Goal: Task Accomplishment & Management: Manage account settings

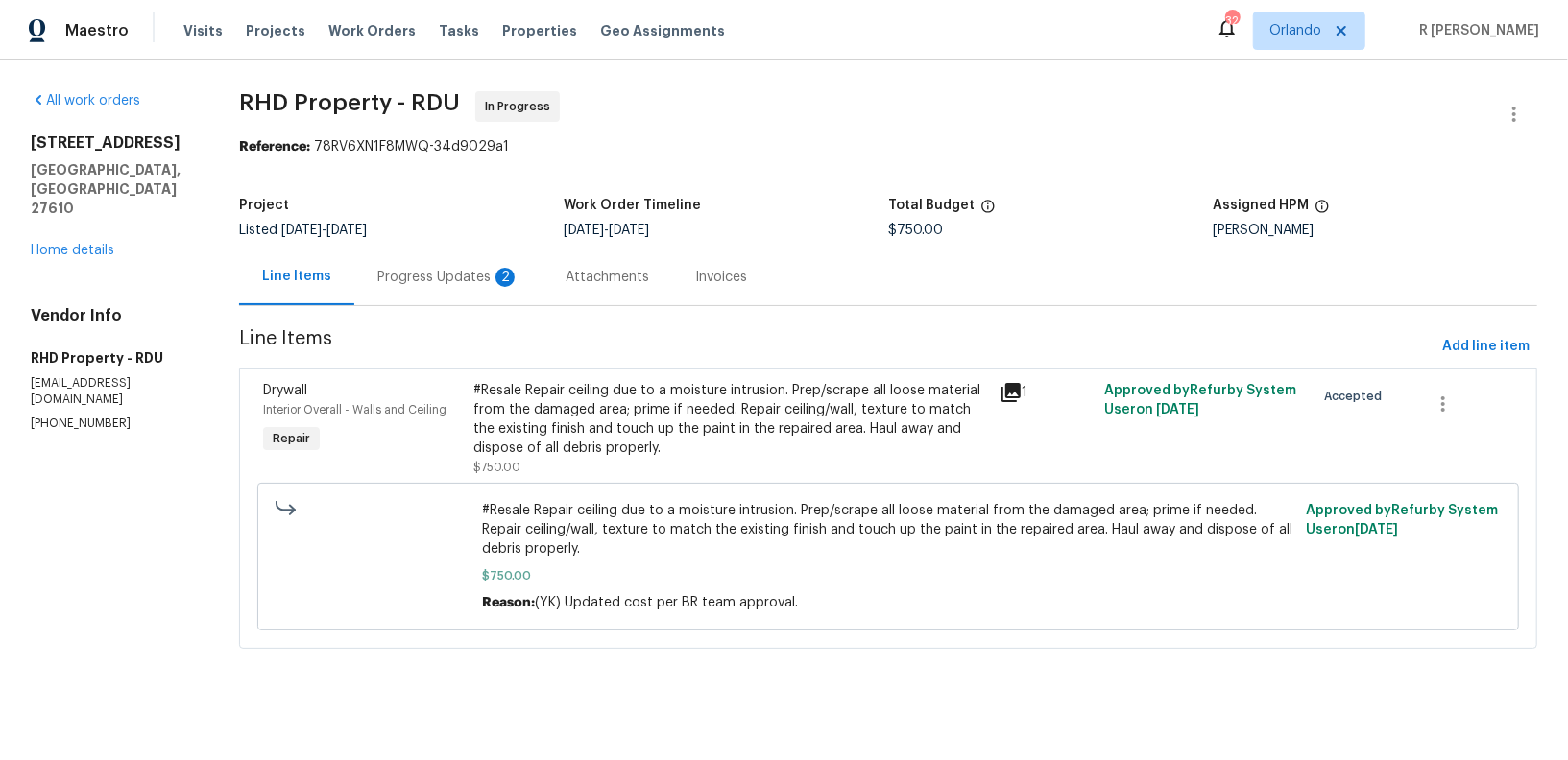
click at [422, 275] on div "Progress Updates 2" at bounding box center [448, 278] width 142 height 19
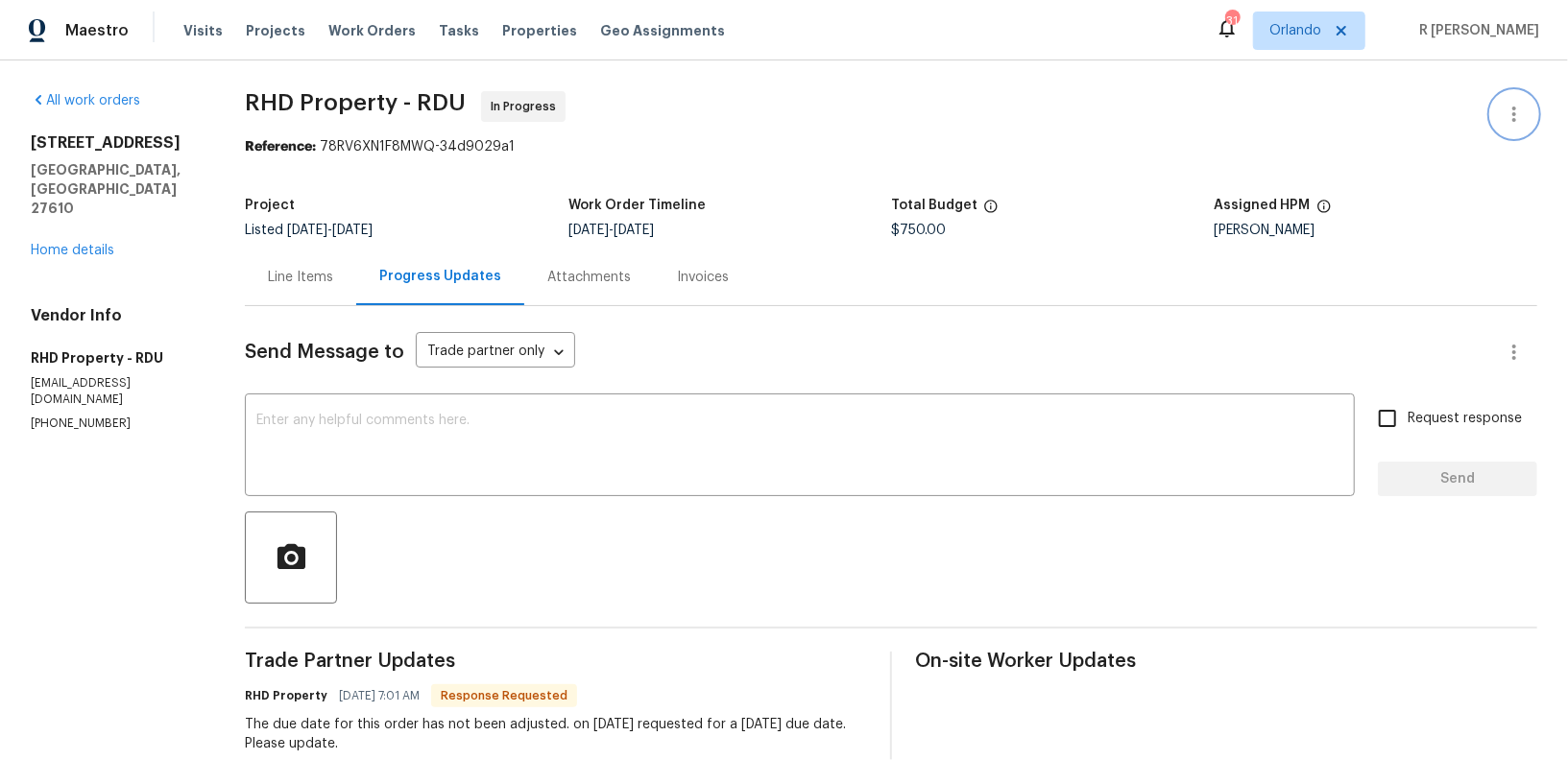
click at [1511, 124] on icon "button" at bounding box center [1514, 114] width 23 height 23
click at [1397, 111] on li "Edit" at bounding box center [1451, 114] width 208 height 32
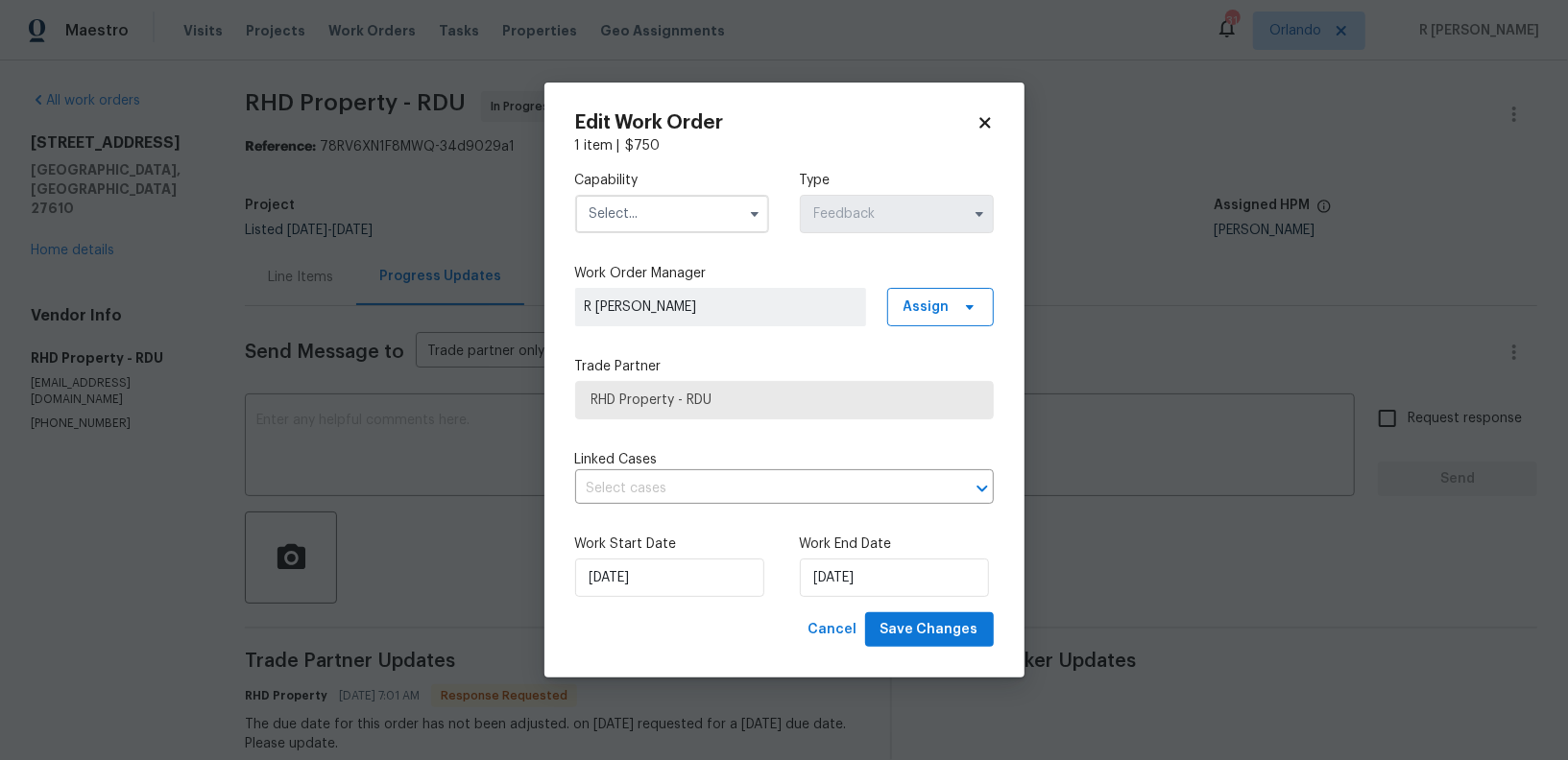
click at [680, 186] on label "Capability" at bounding box center [671, 180] width 194 height 19
click at [682, 209] on input "text" at bounding box center [671, 213] width 194 height 38
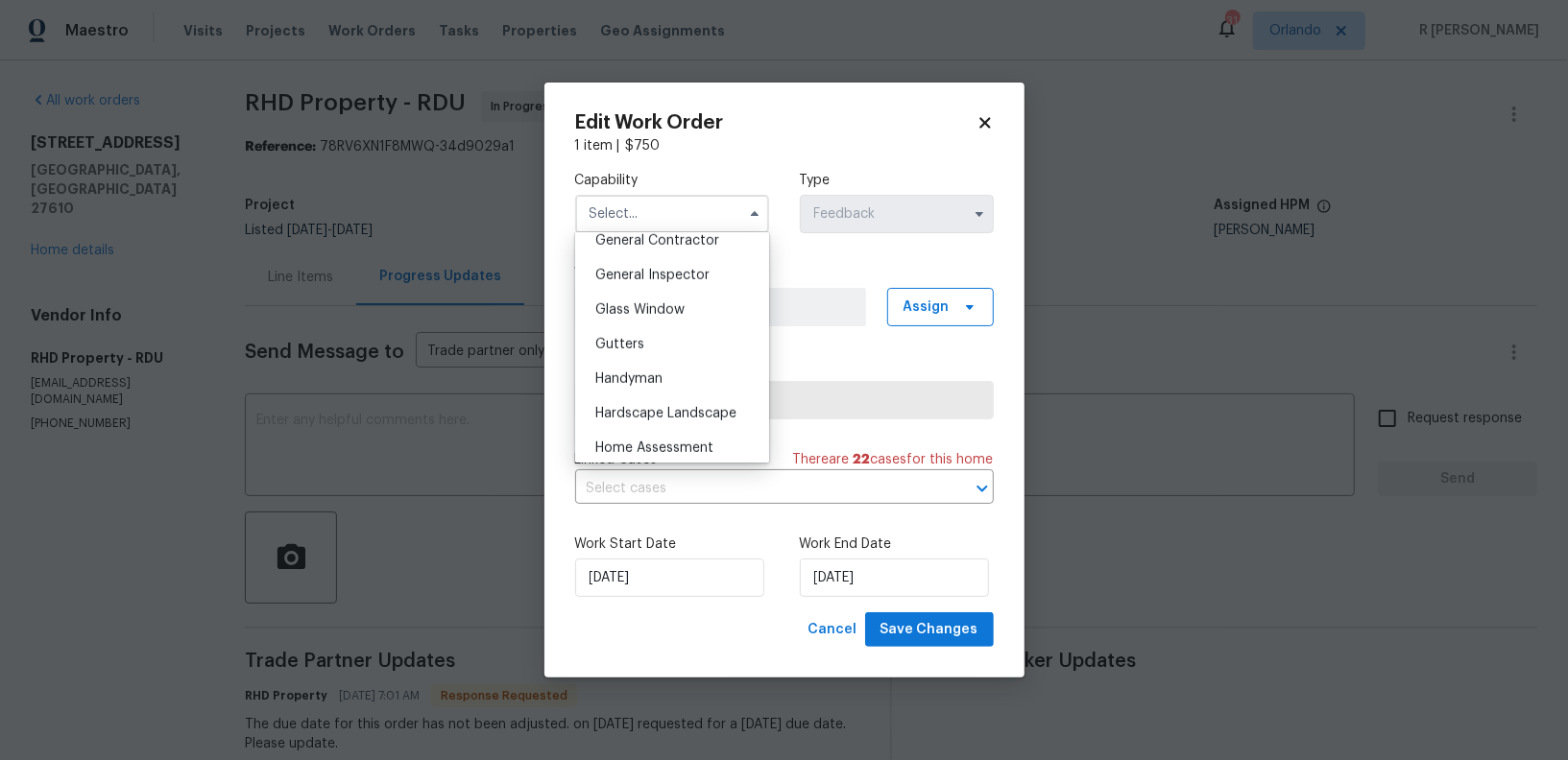
scroll to position [934, 0]
click at [707, 372] on div "Handyman" at bounding box center [671, 376] width 184 height 34
type input "Handyman"
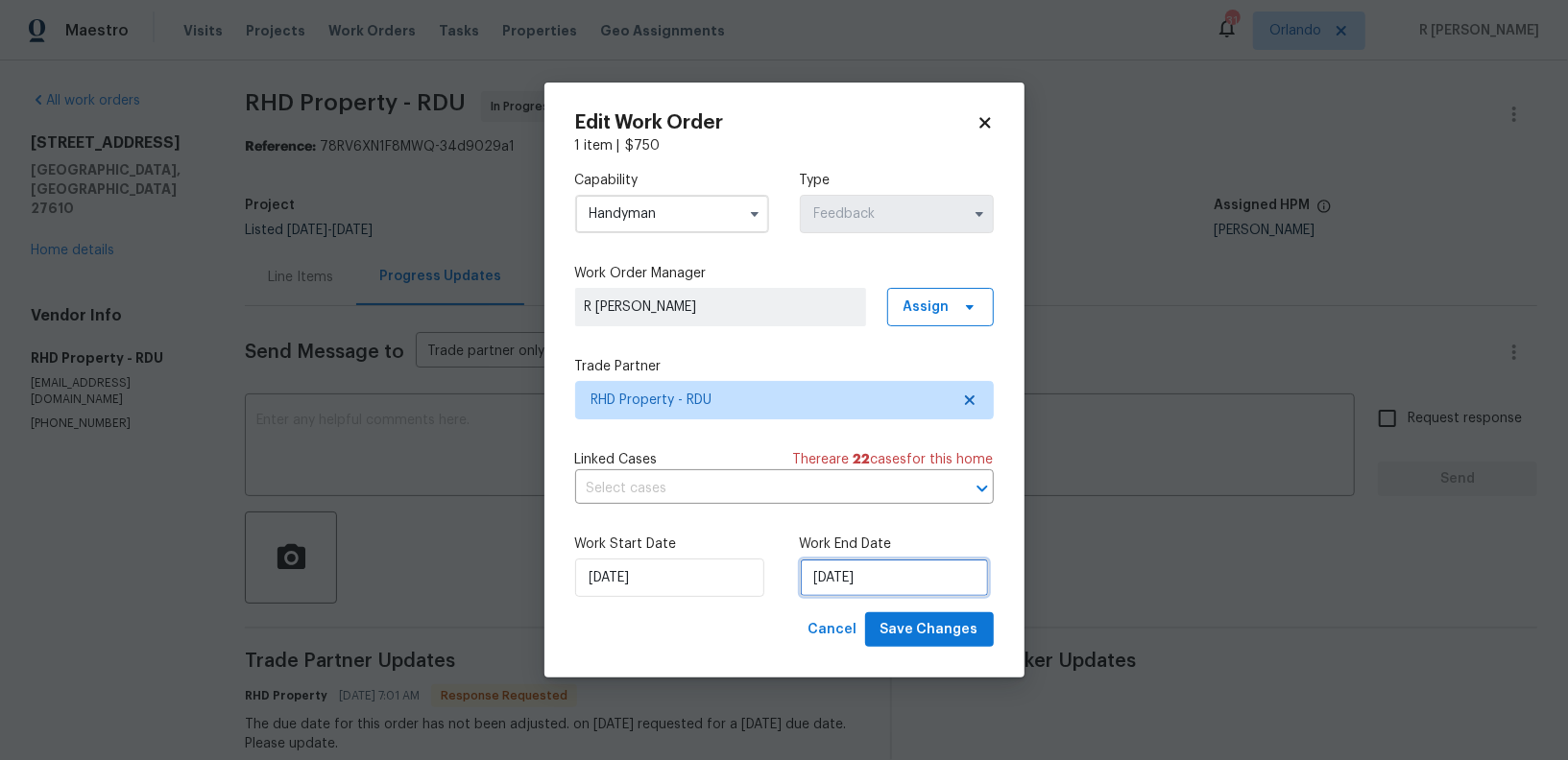
click at [930, 580] on input "[DATE]" at bounding box center [895, 577] width 189 height 38
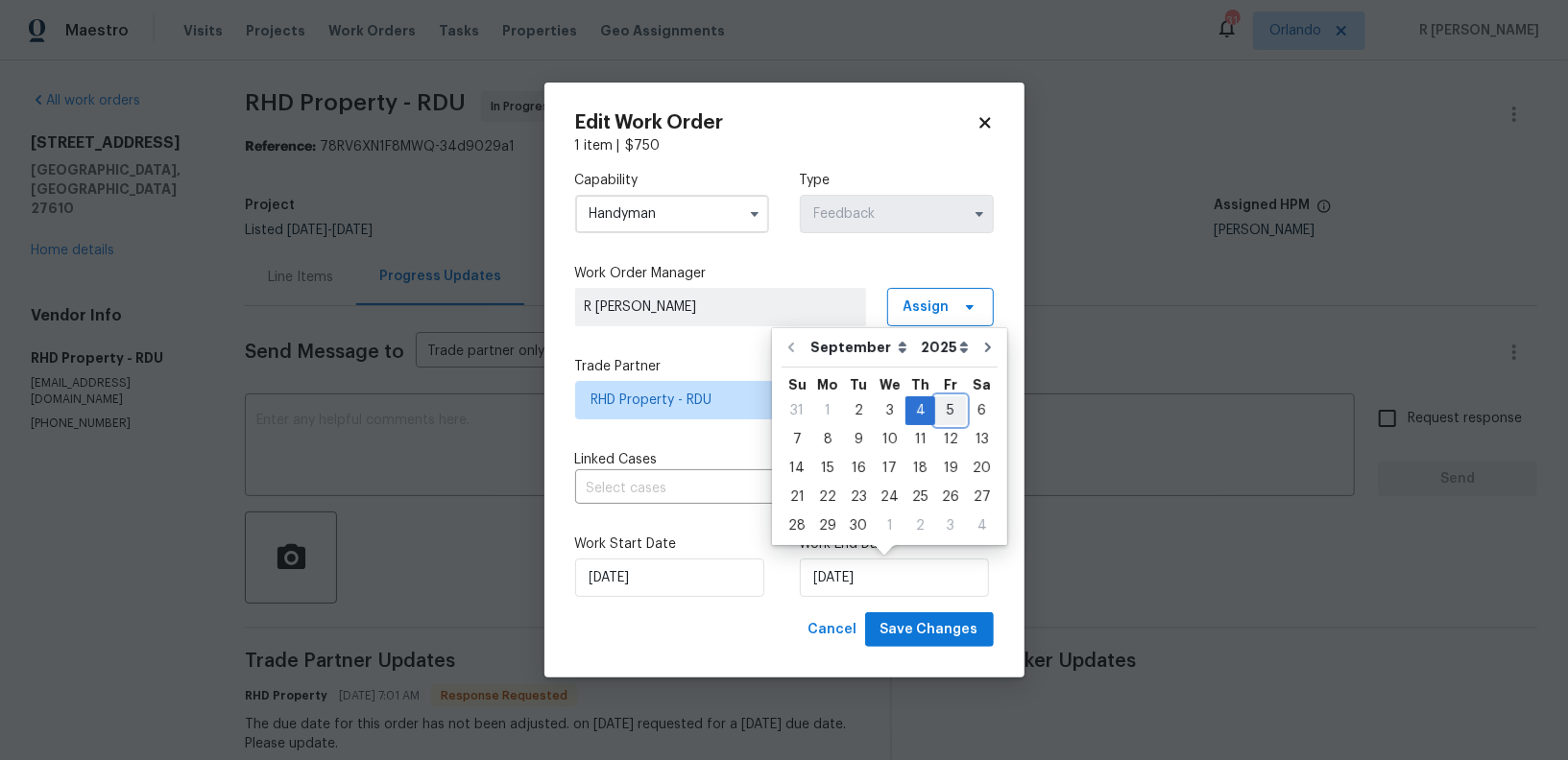
click at [950, 414] on div "5" at bounding box center [951, 411] width 31 height 27
type input "05/09/2025"
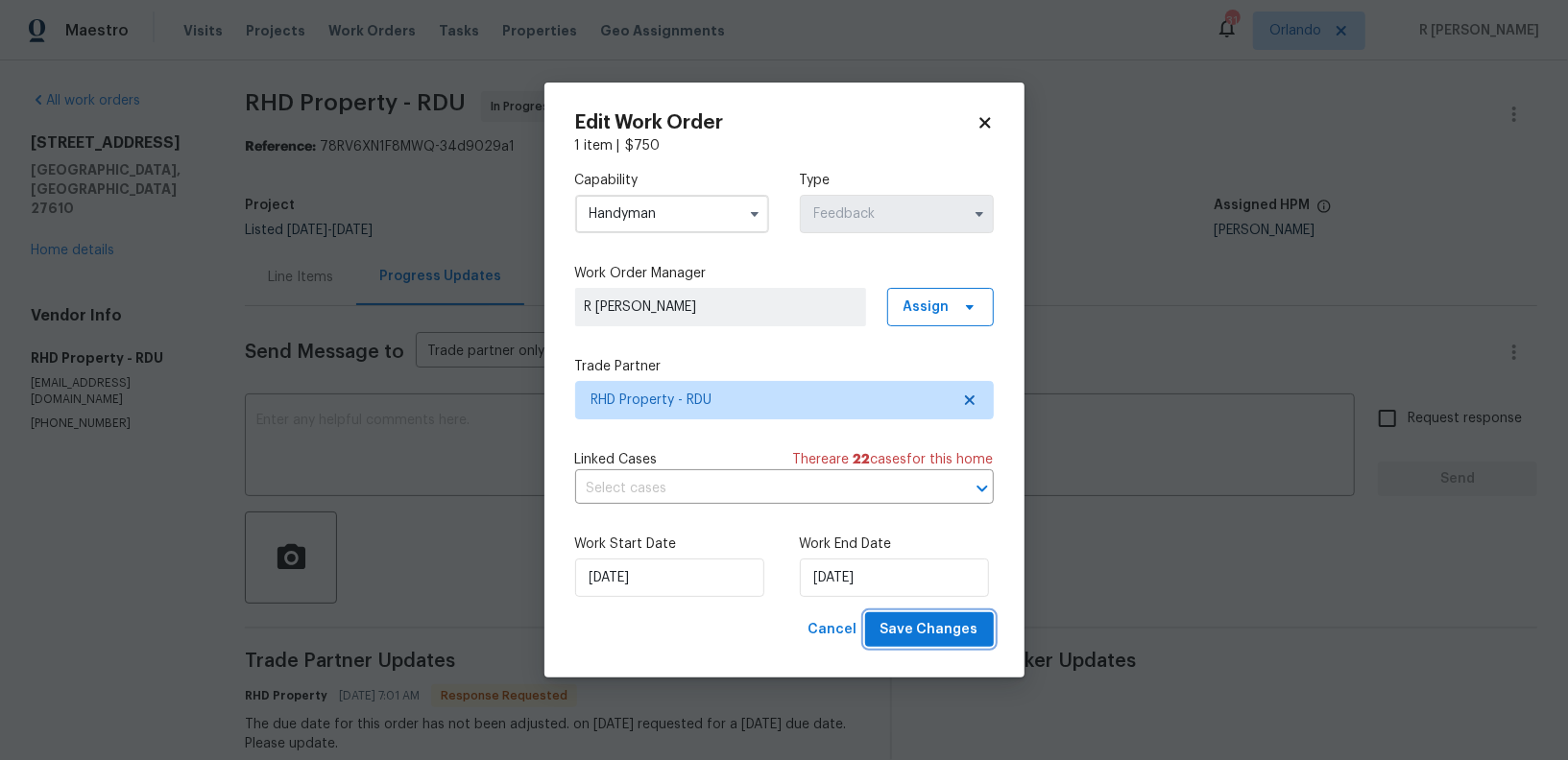
click at [949, 629] on span "Save Changes" at bounding box center [930, 630] width 98 height 24
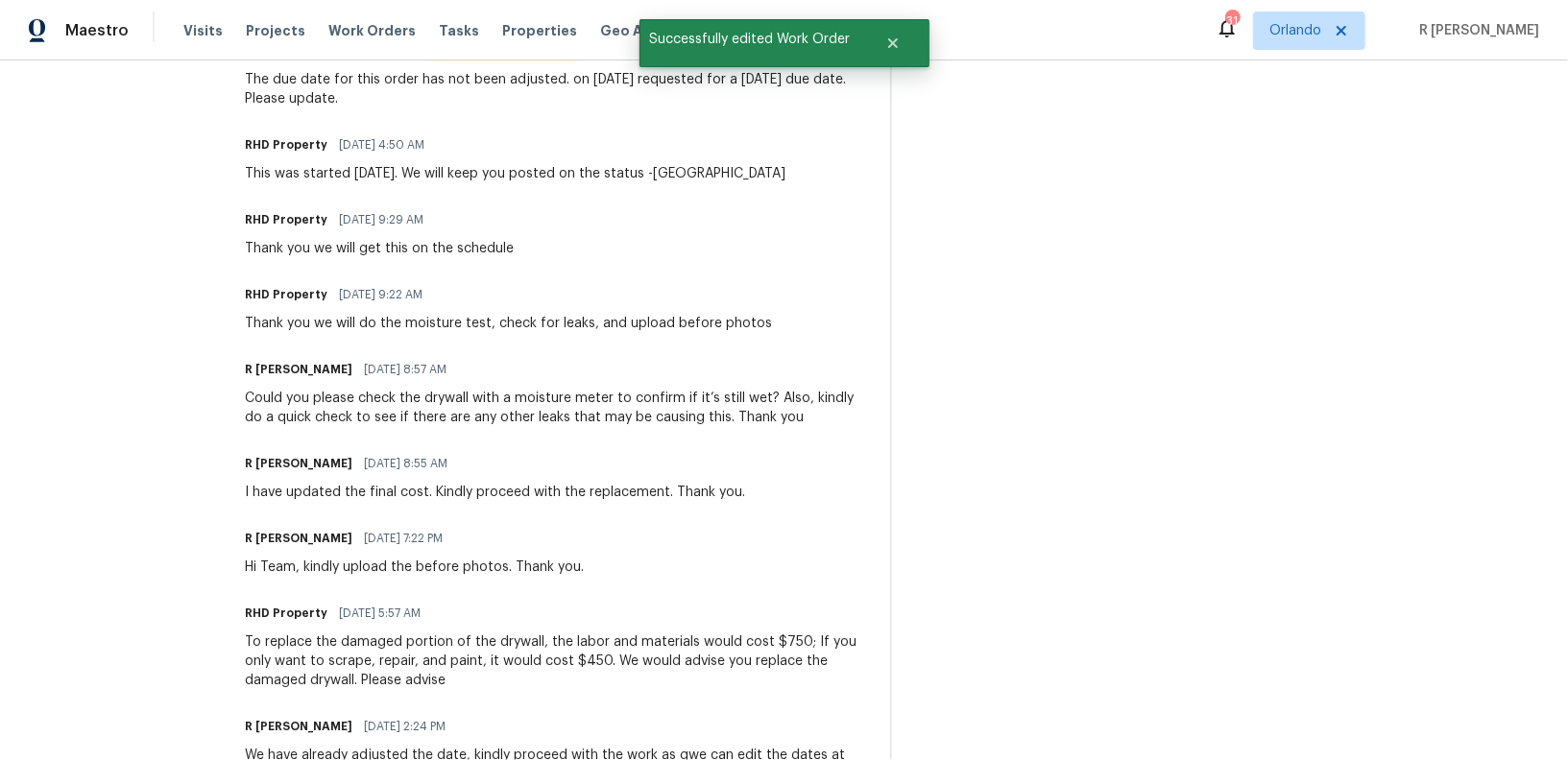
scroll to position [0, 0]
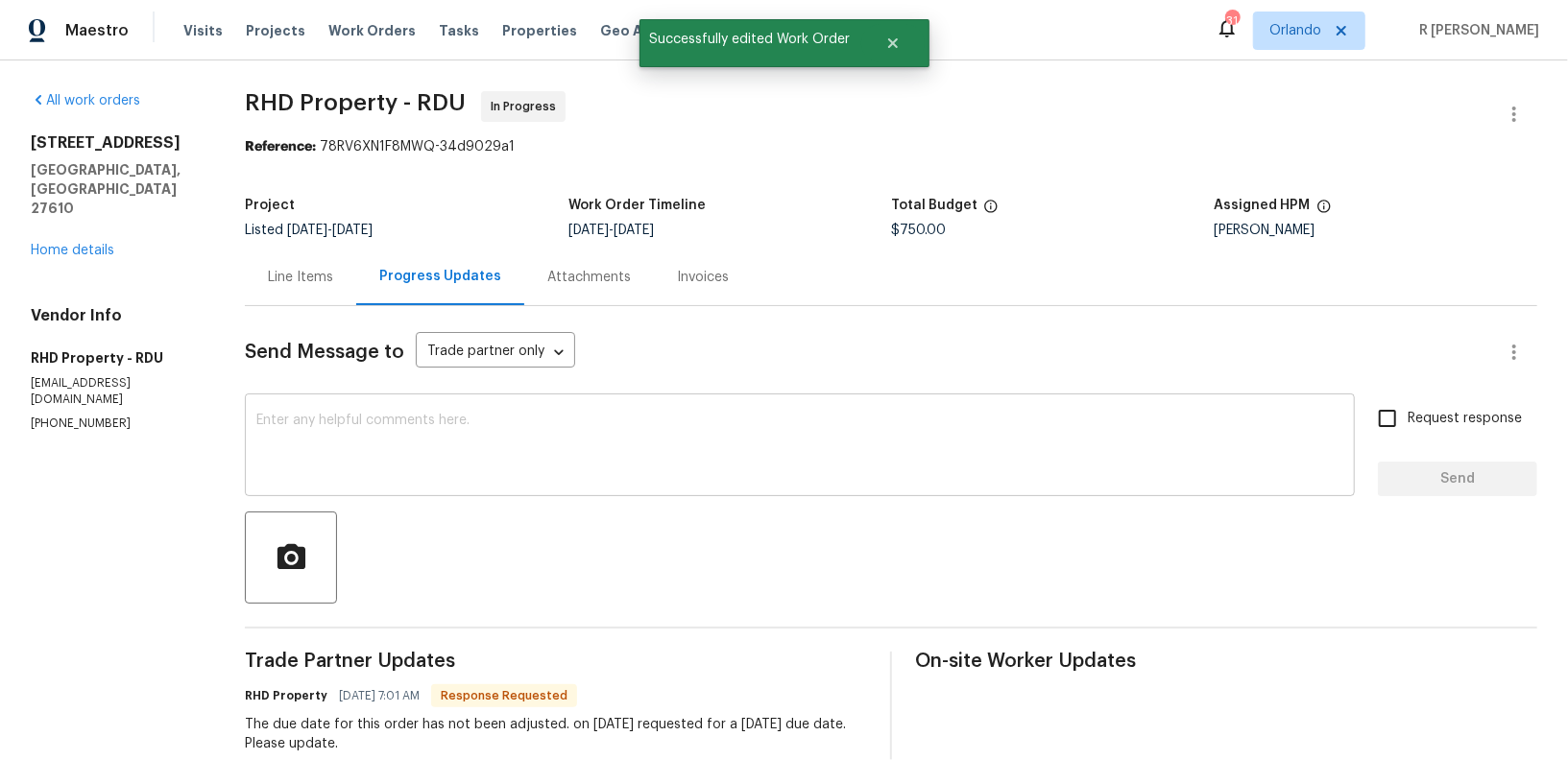
click at [673, 457] on textarea at bounding box center [799, 447] width 1087 height 67
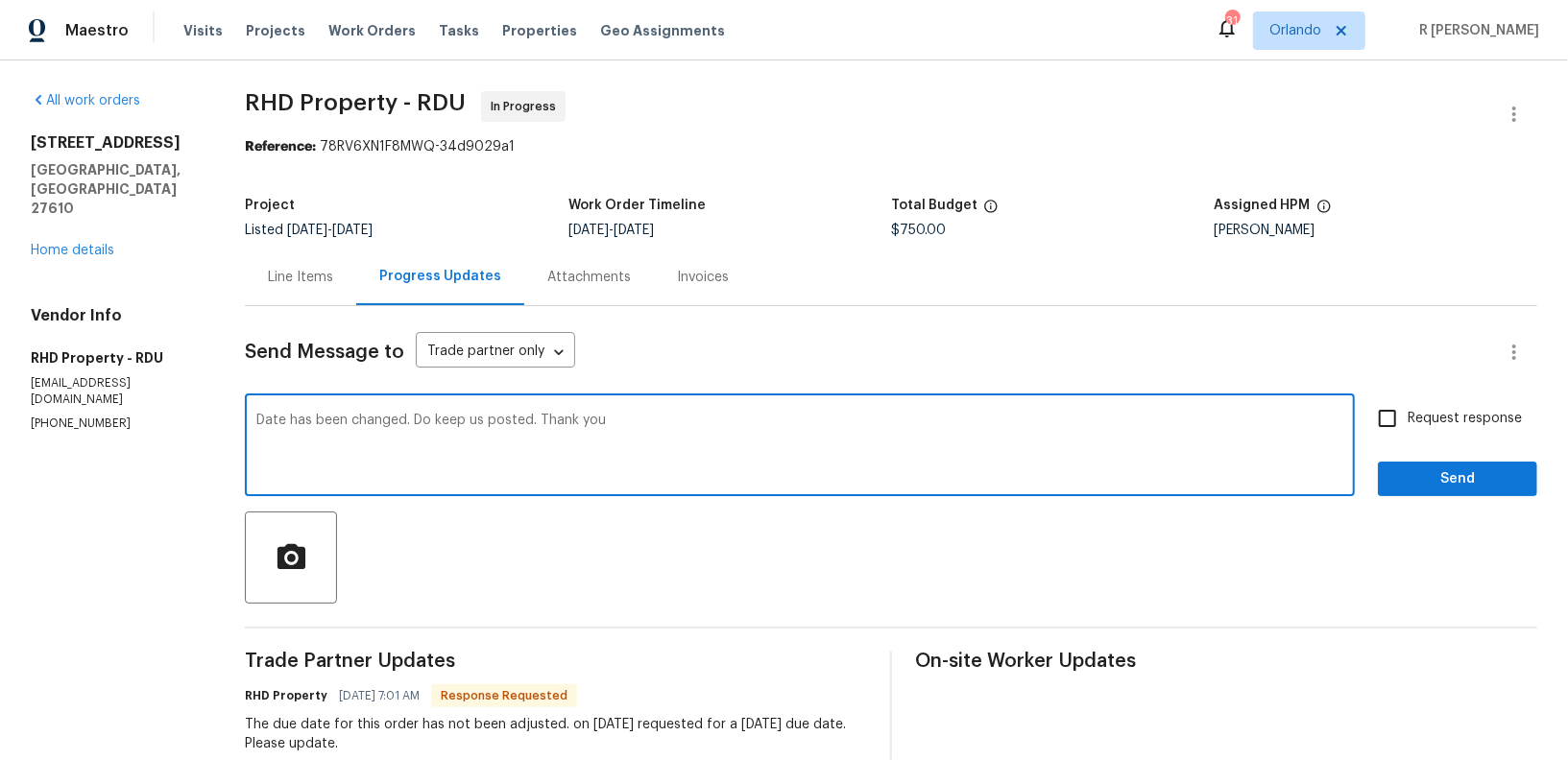
type textarea "Date has been changed. Do keep us posted. Thank you"
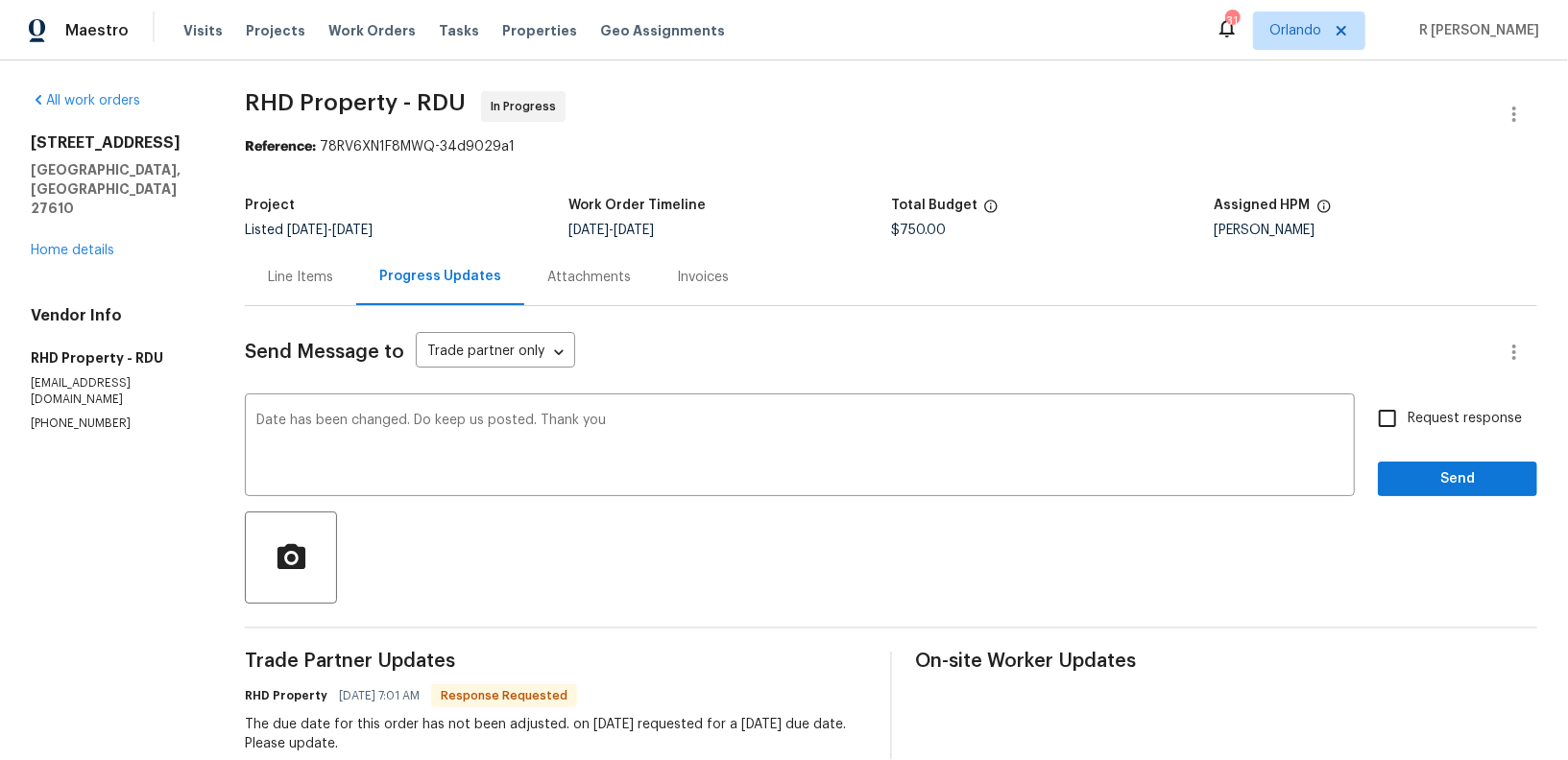
click at [1482, 422] on span "Request response" at bounding box center [1464, 419] width 114 height 20
click at [1407, 422] on input "Request response" at bounding box center [1387, 418] width 40 height 40
checkbox input "true"
click at [1465, 476] on span "Send" at bounding box center [1458, 479] width 129 height 24
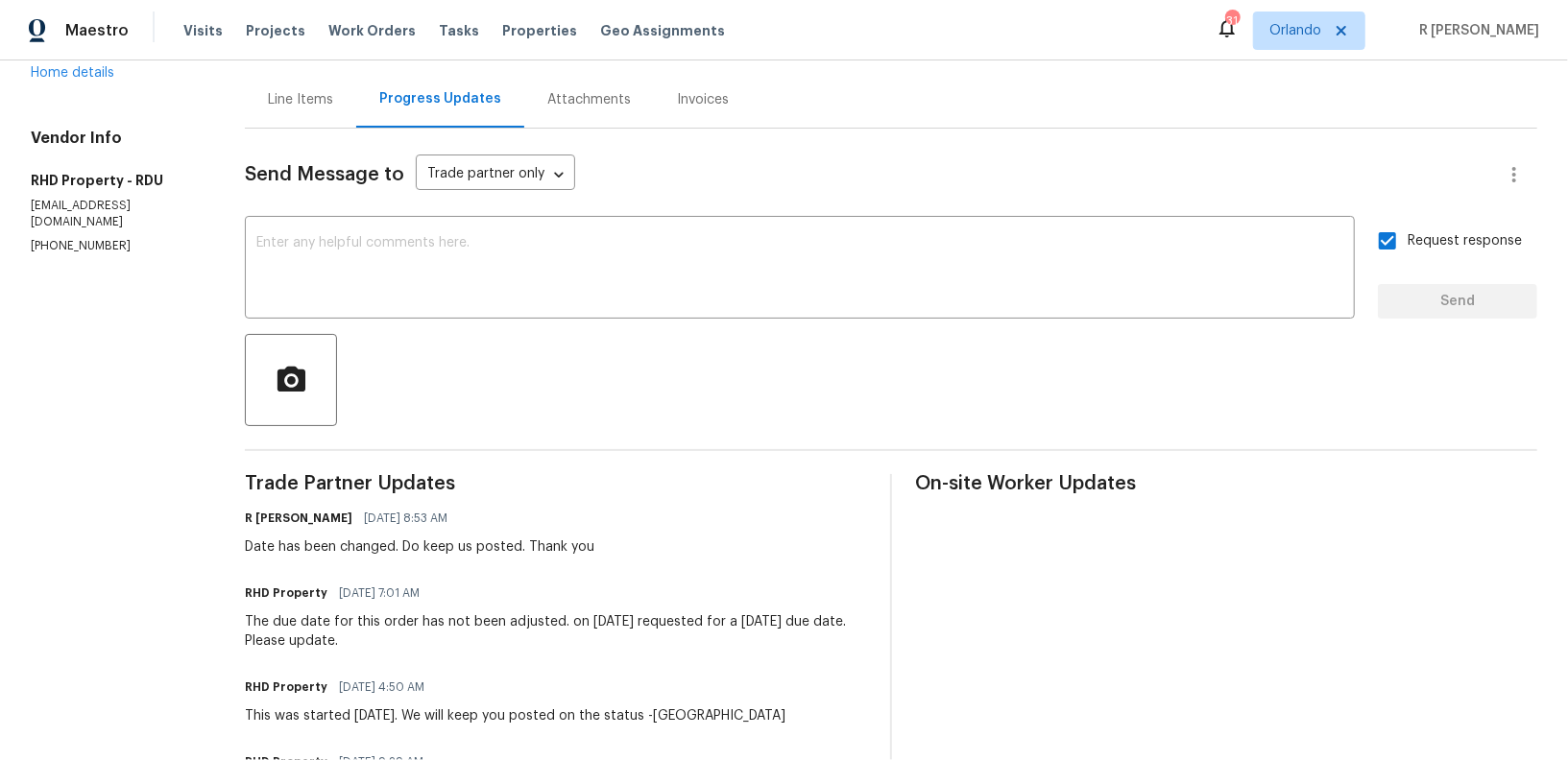
scroll to position [458, 0]
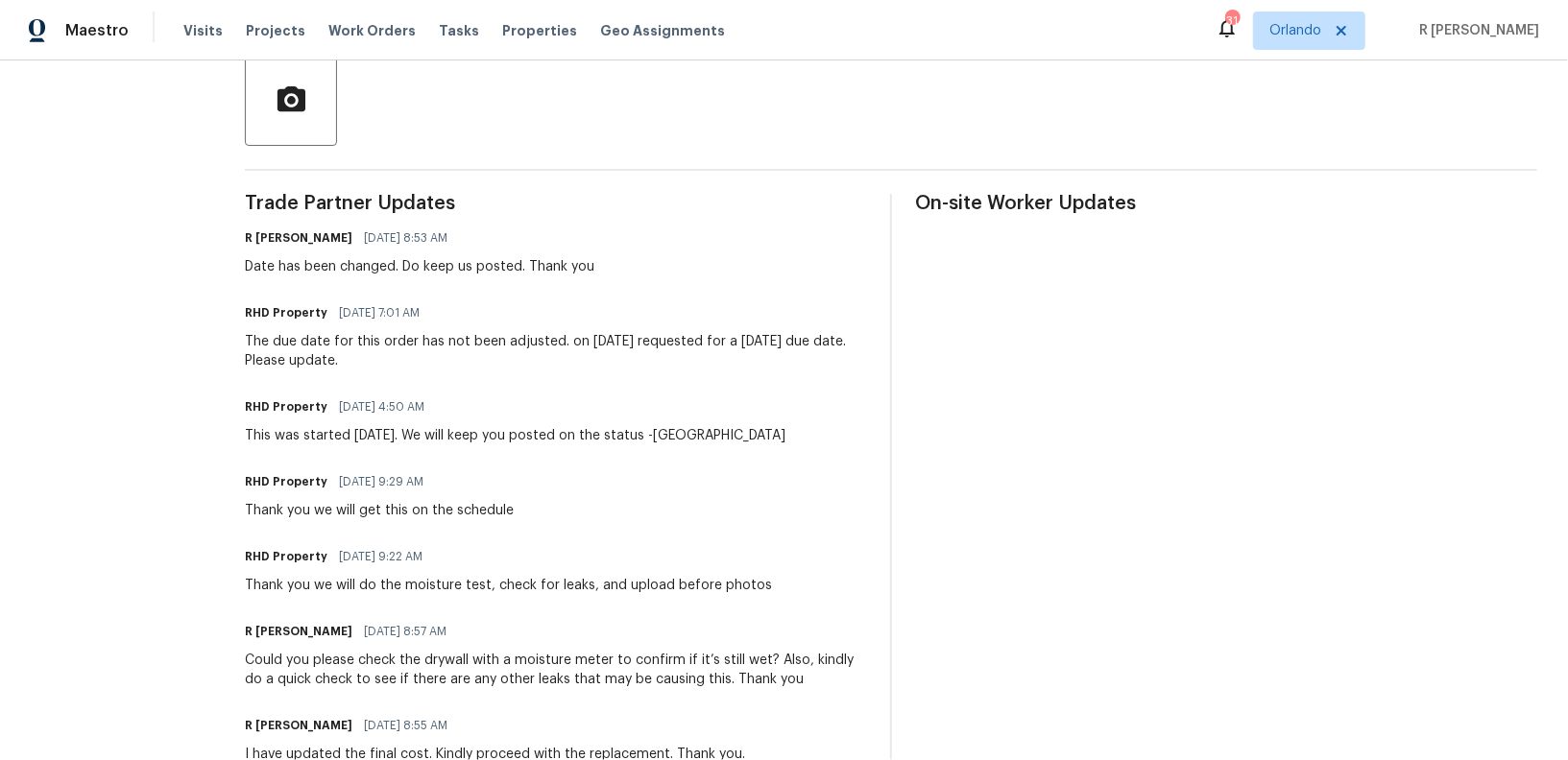
click at [442, 437] on div "This was started yesterday. We will keep you posted on the status -Yolanda" at bounding box center [515, 436] width 541 height 19
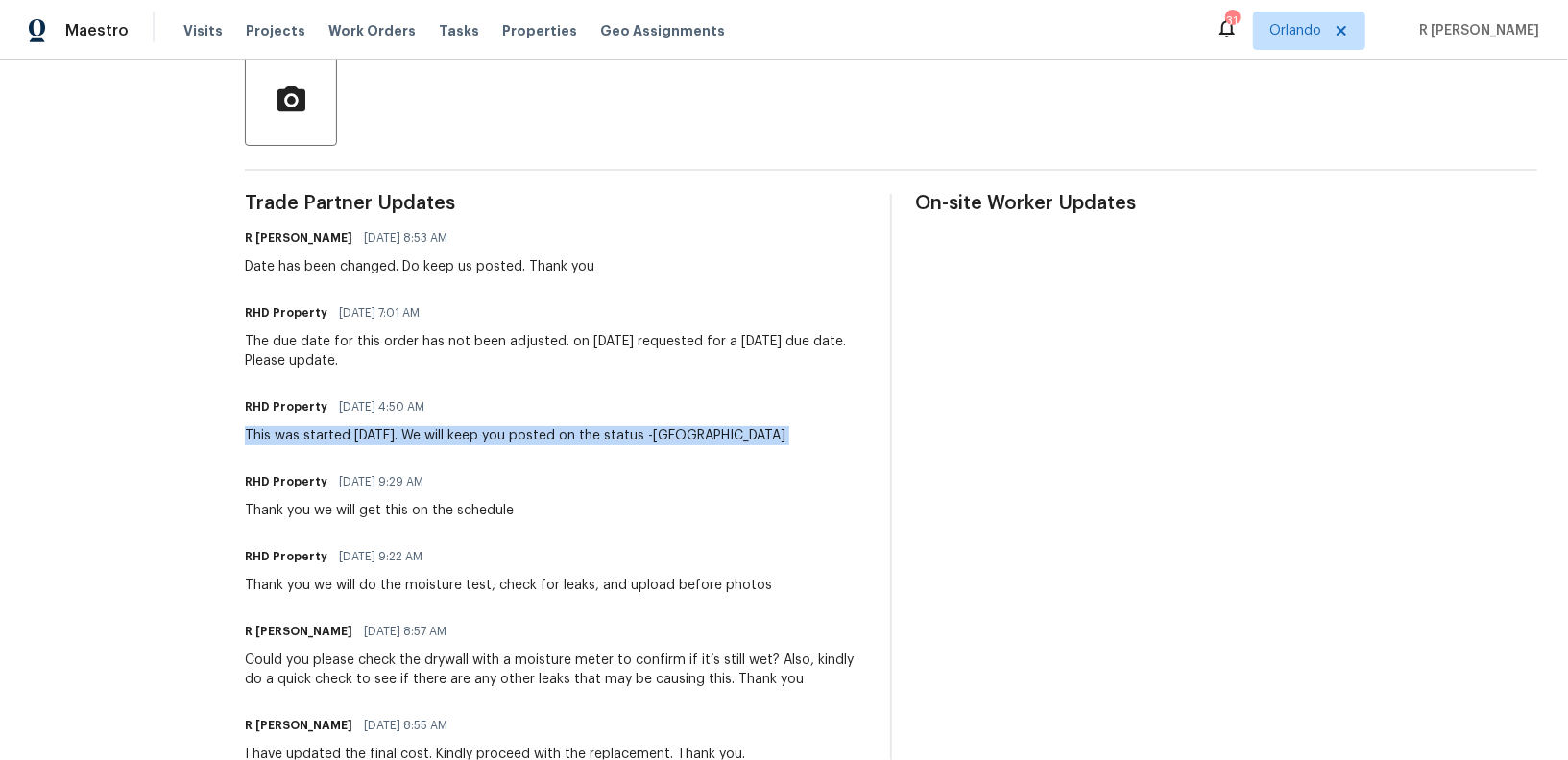
click at [442, 437] on div "This was started yesterday. We will keep you posted on the status -Yolanda" at bounding box center [515, 436] width 541 height 19
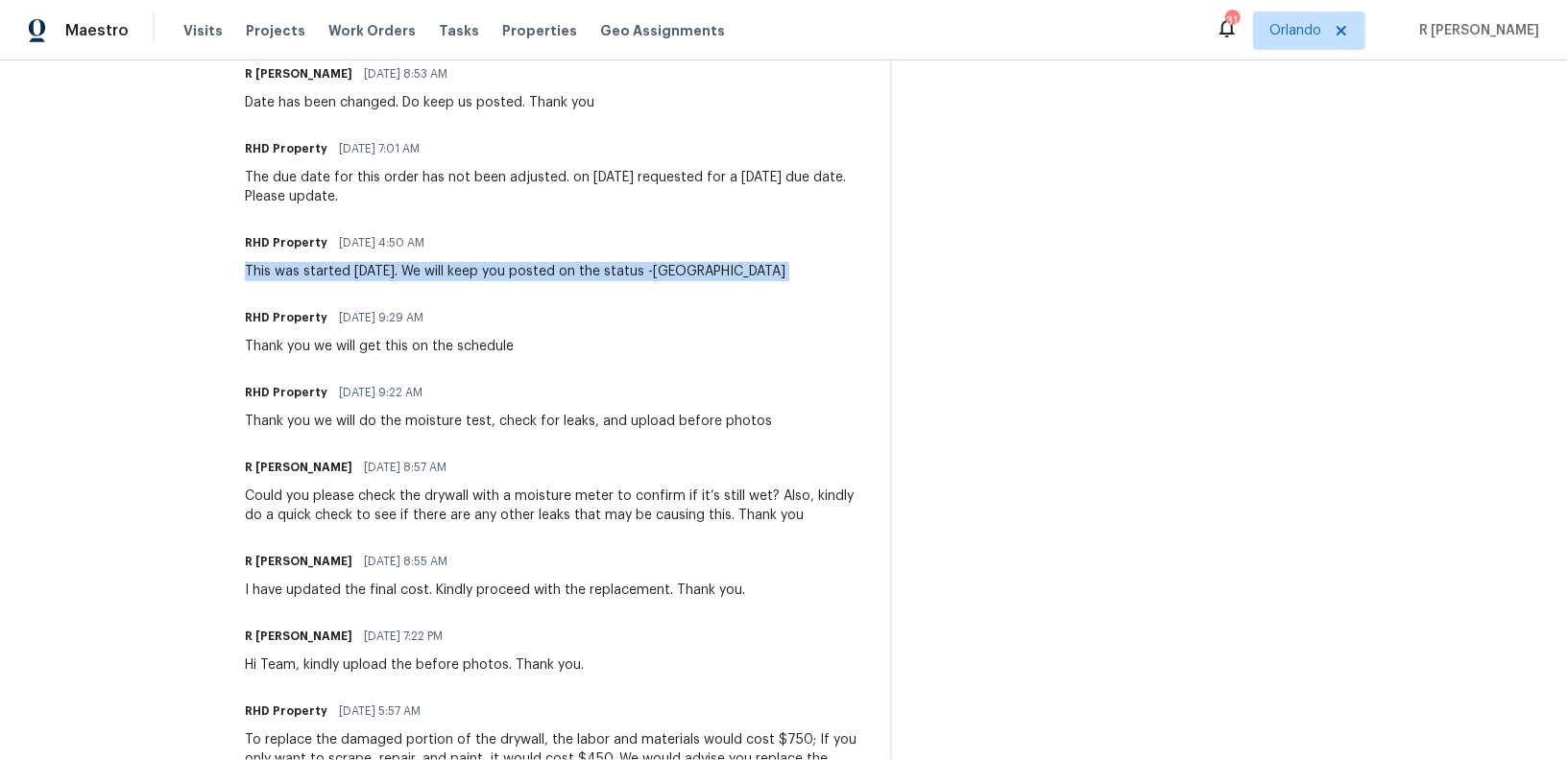
scroll to position [0, 0]
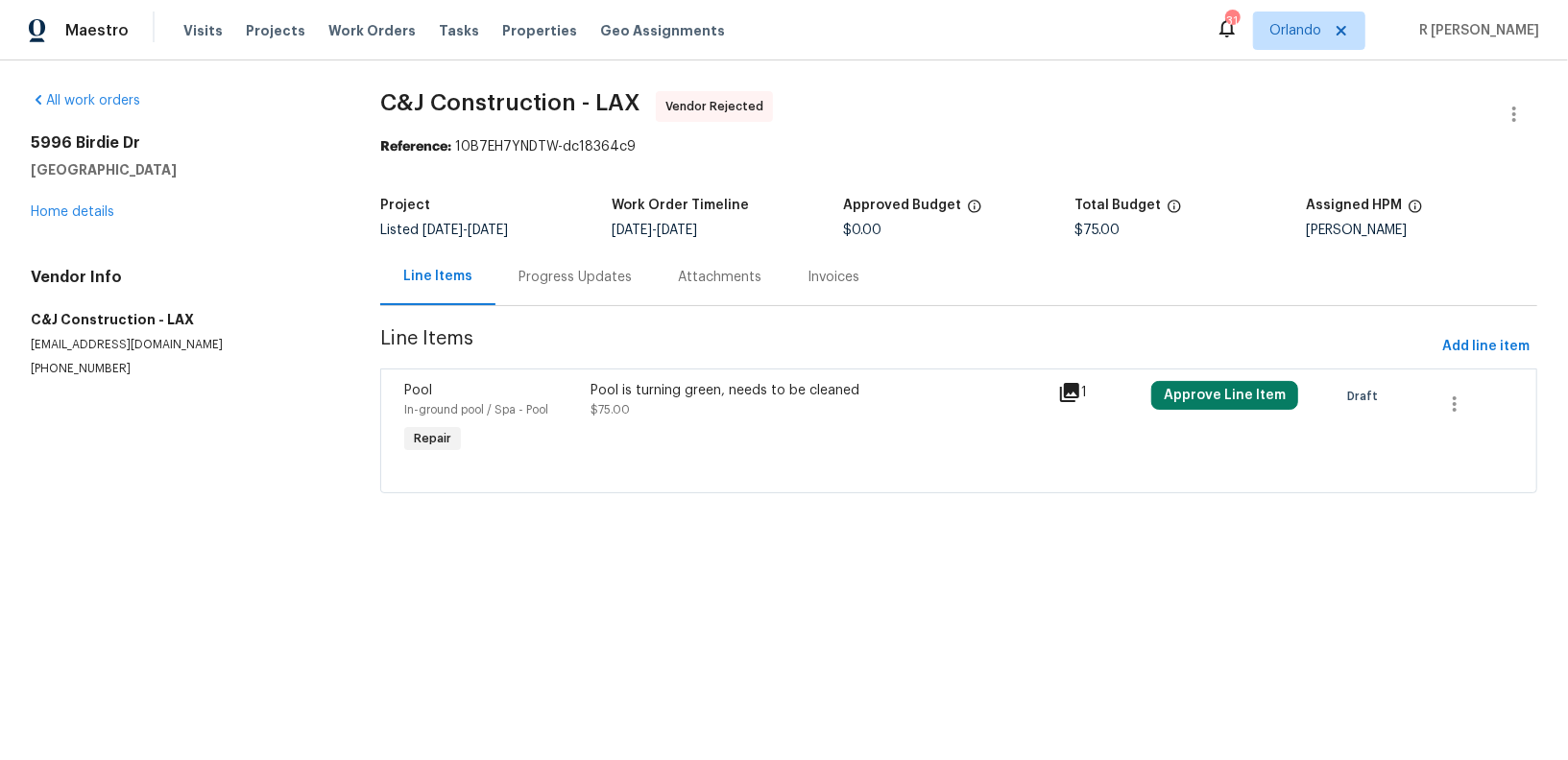
click at [557, 277] on div "Progress Updates" at bounding box center [575, 278] width 113 height 19
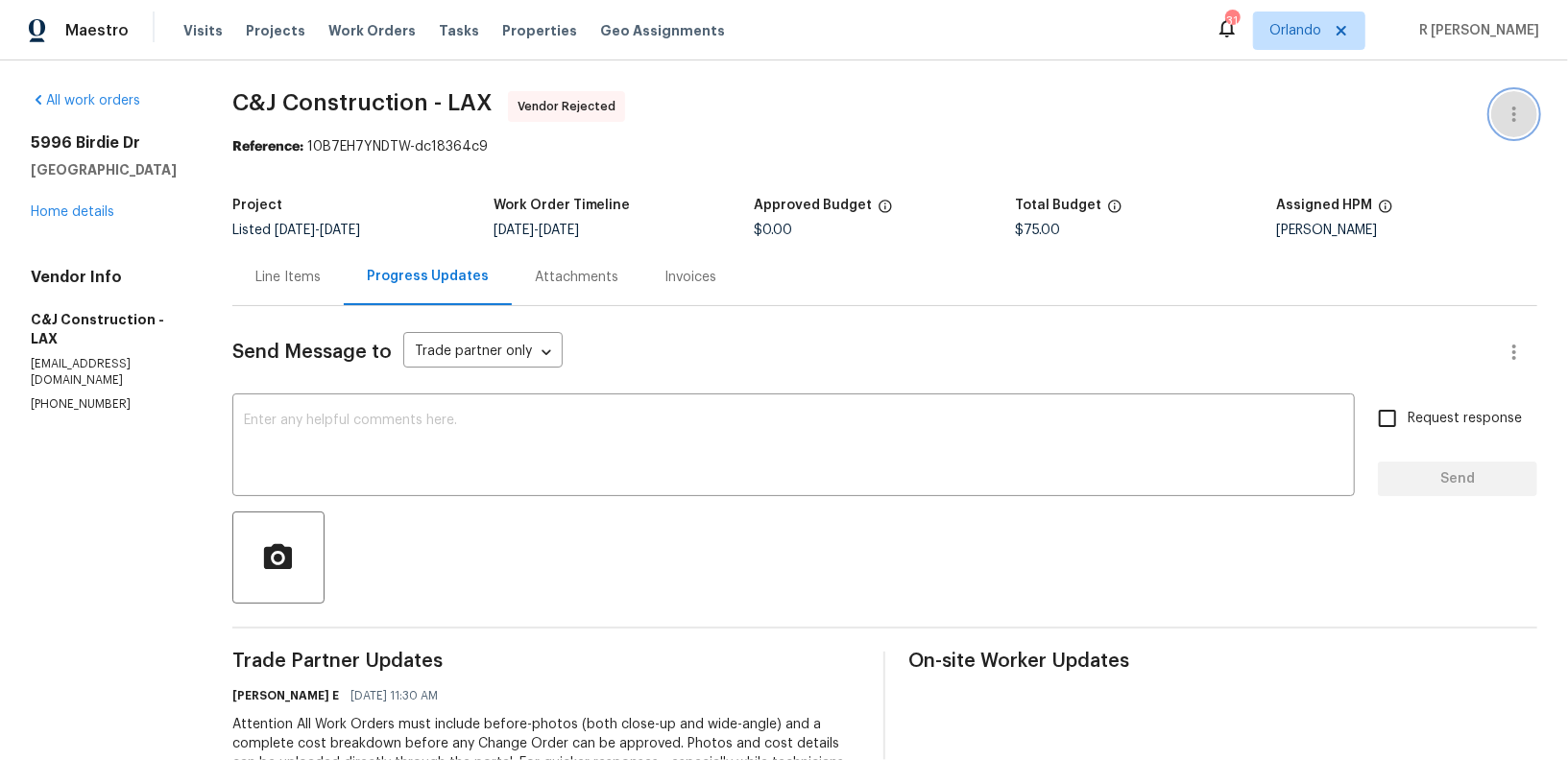
click at [1503, 121] on icon "button" at bounding box center [1514, 114] width 23 height 23
click at [1381, 122] on li "Edit" at bounding box center [1451, 114] width 208 height 32
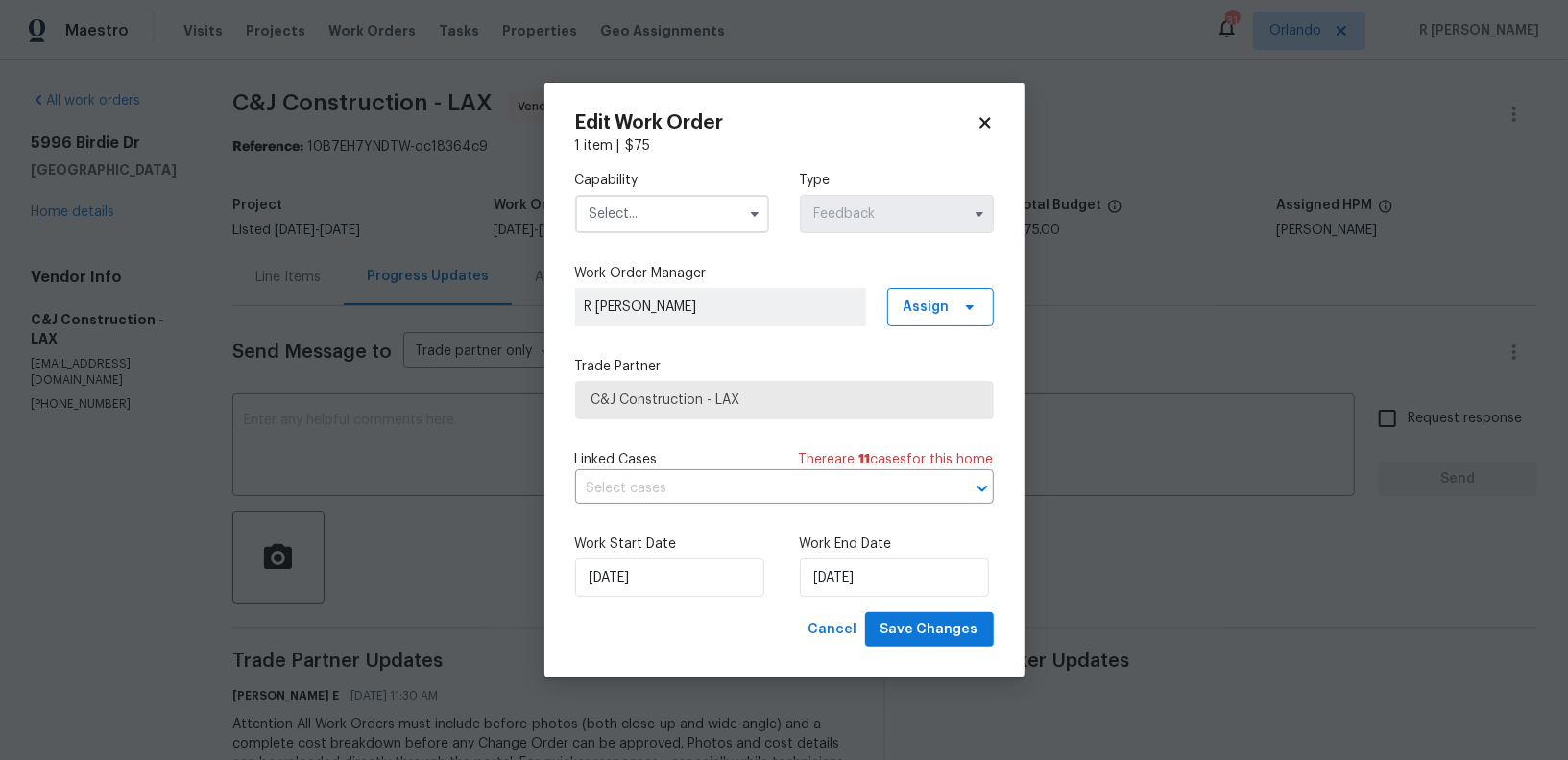
click at [675, 209] on input "text" at bounding box center [671, 213] width 194 height 38
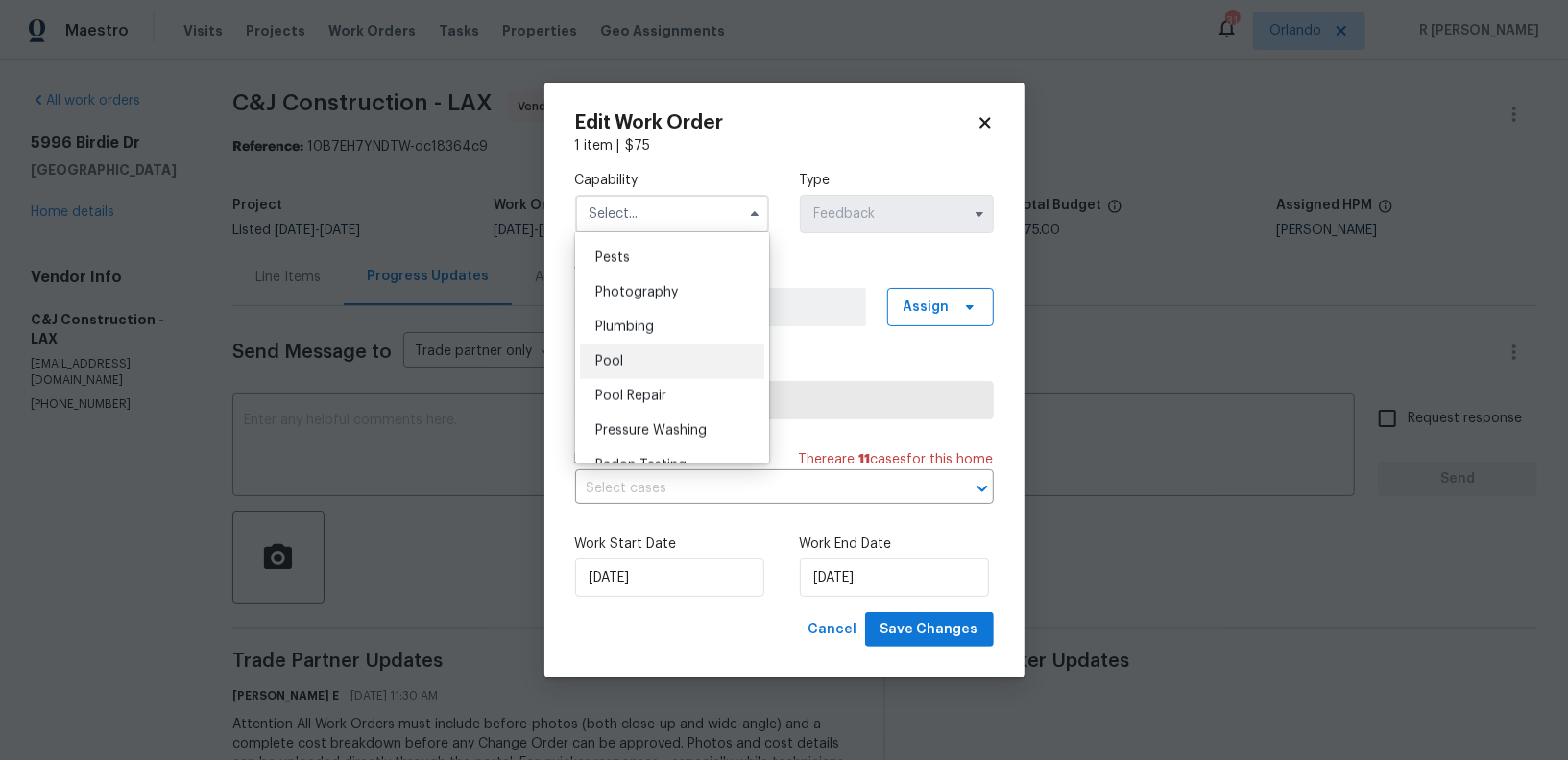
scroll to position [1645, 0]
click at [638, 361] on div "Pool" at bounding box center [671, 361] width 184 height 34
type input "Pool"
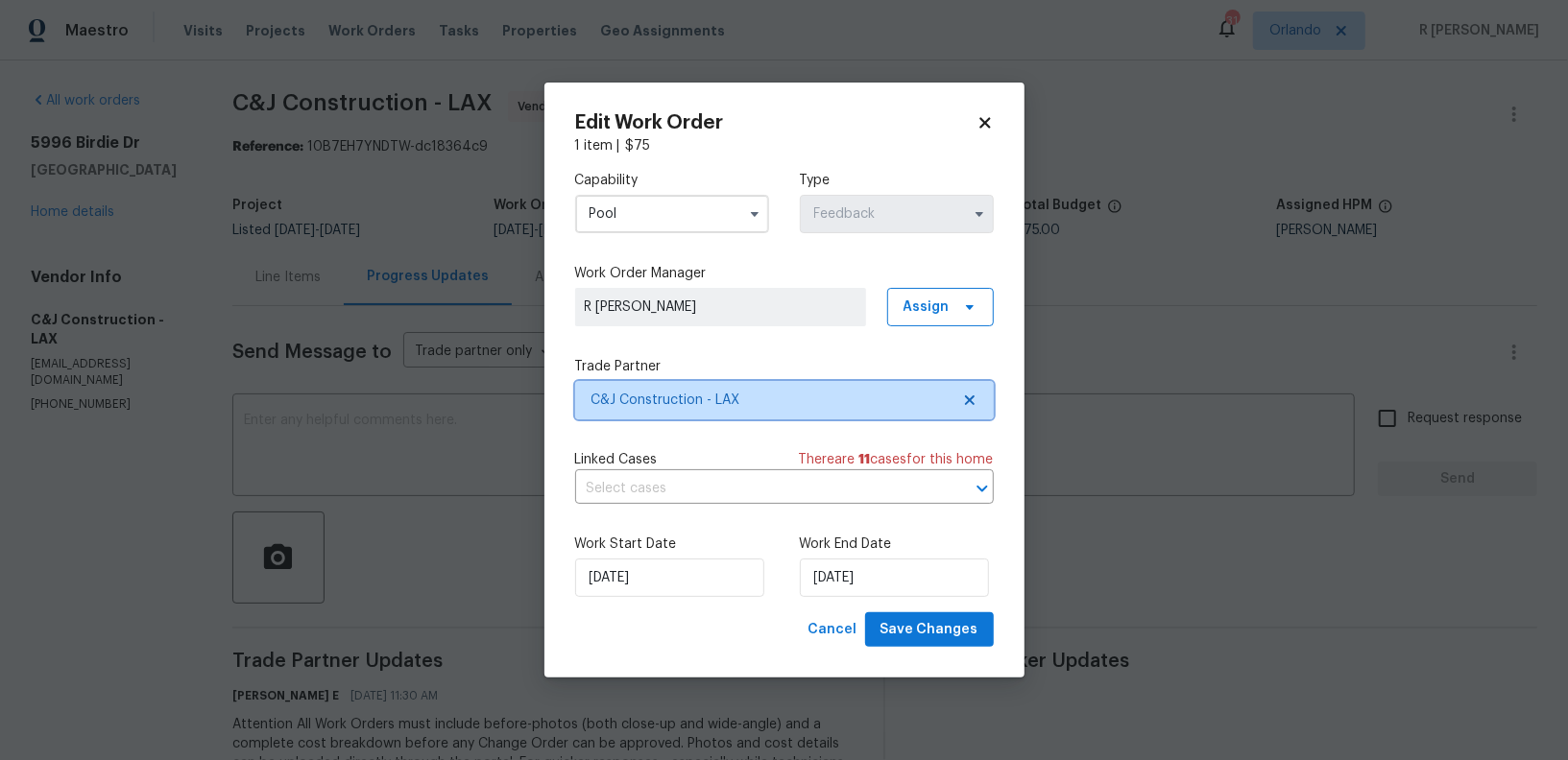
click at [679, 398] on span "C&J Construction - LAX" at bounding box center [771, 400] width 359 height 19
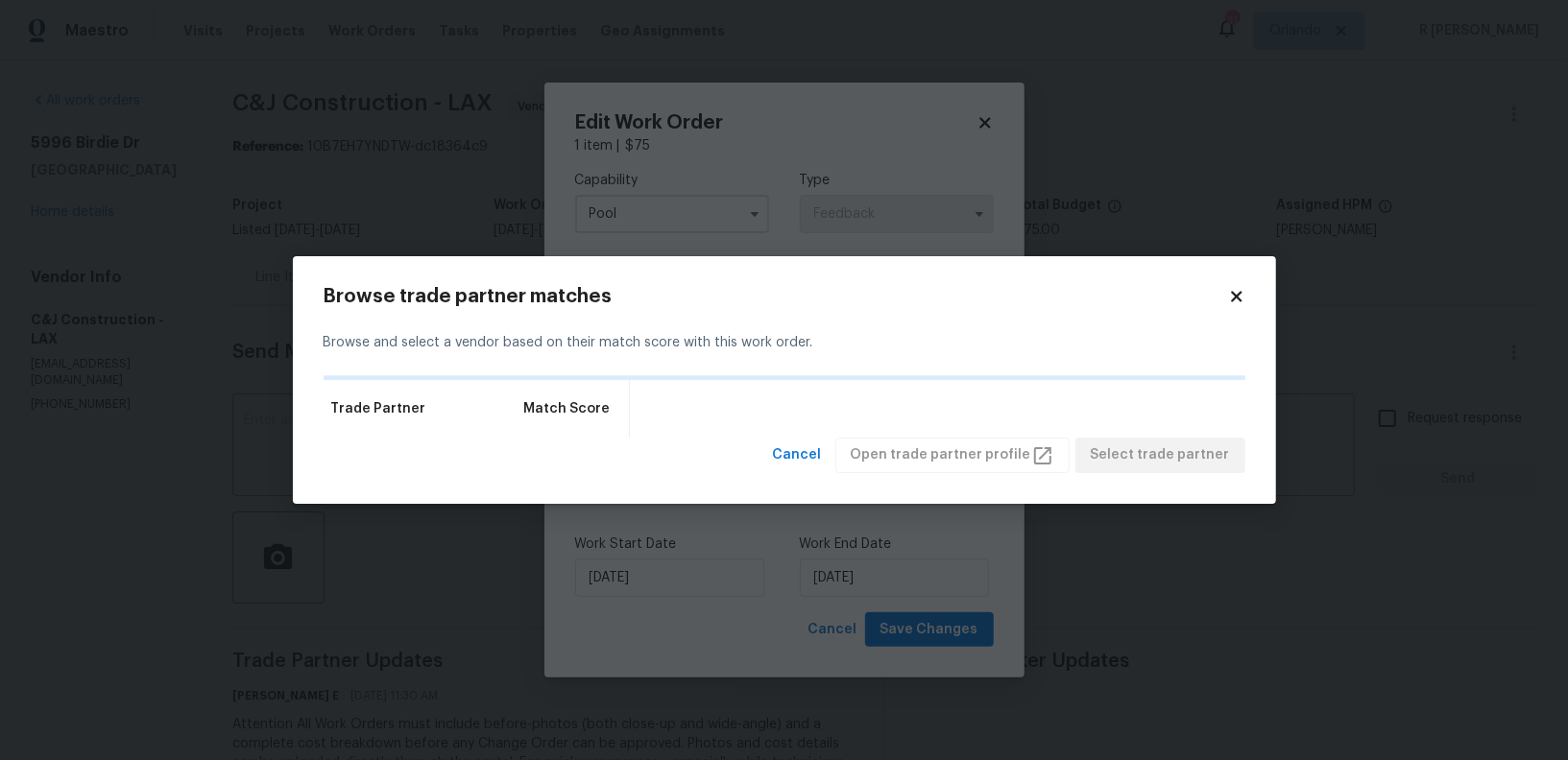
click at [1236, 294] on icon at bounding box center [1237, 297] width 18 height 18
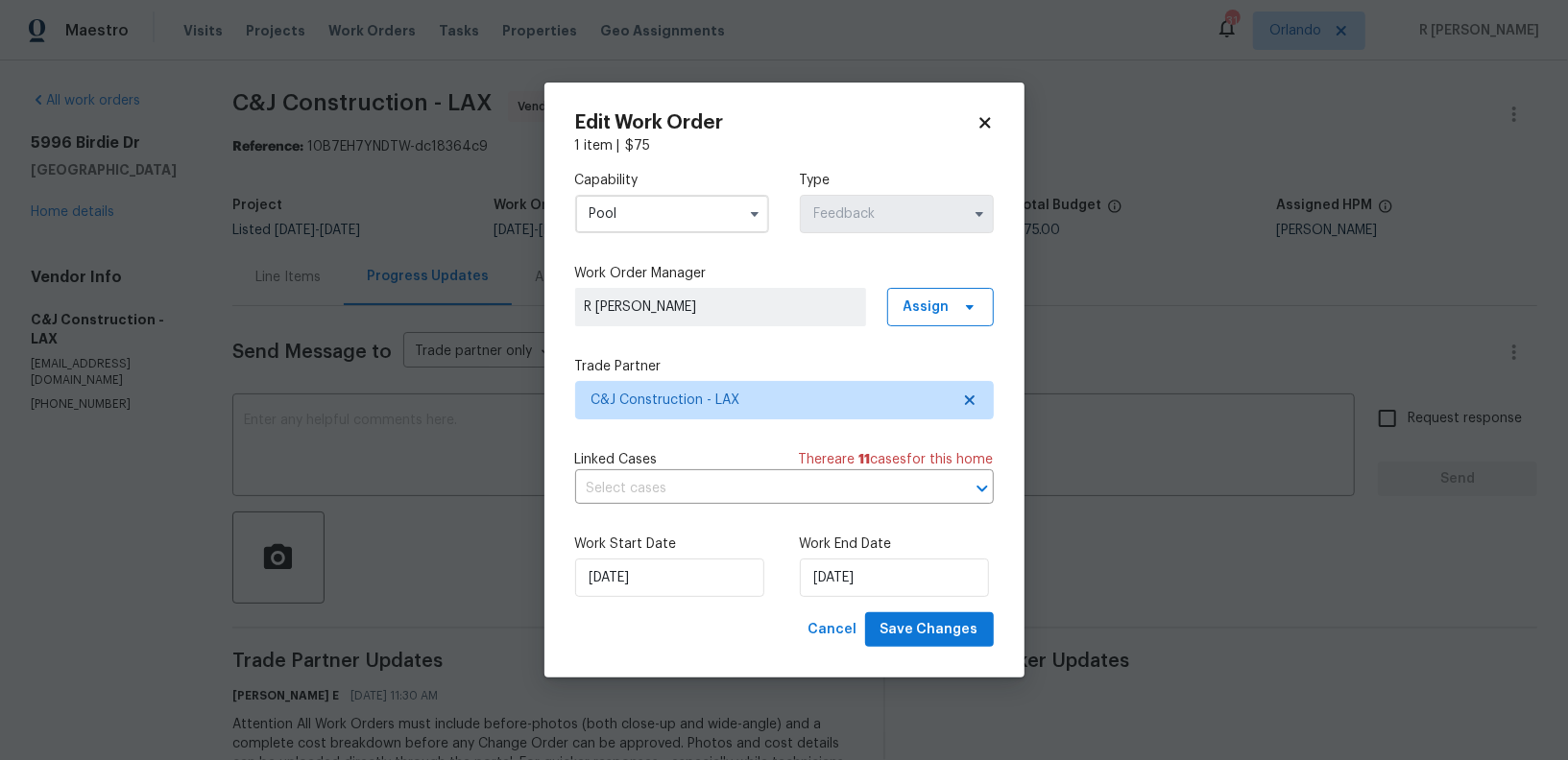
click at [988, 123] on icon at bounding box center [985, 123] width 18 height 18
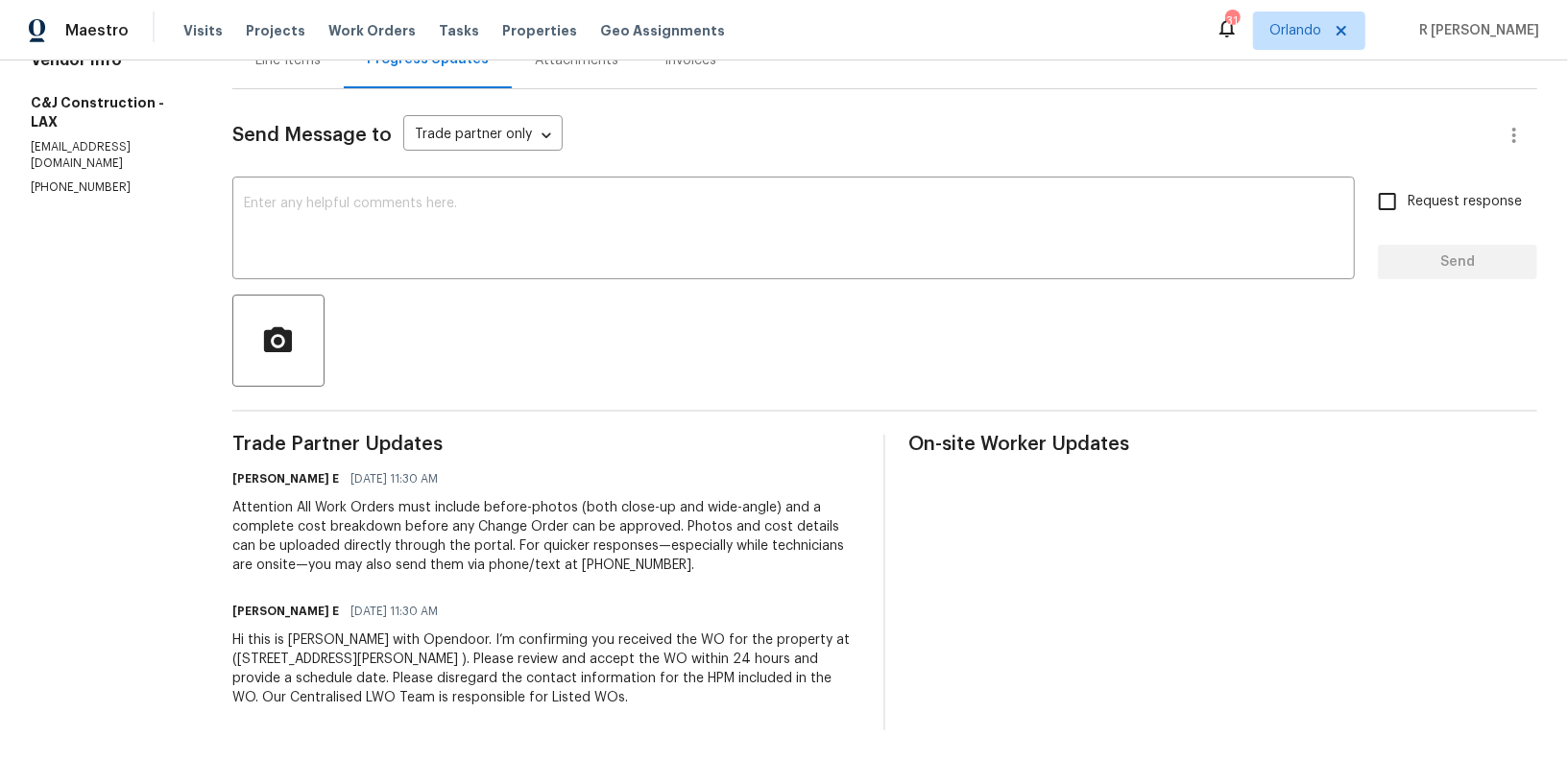
scroll to position [0, 0]
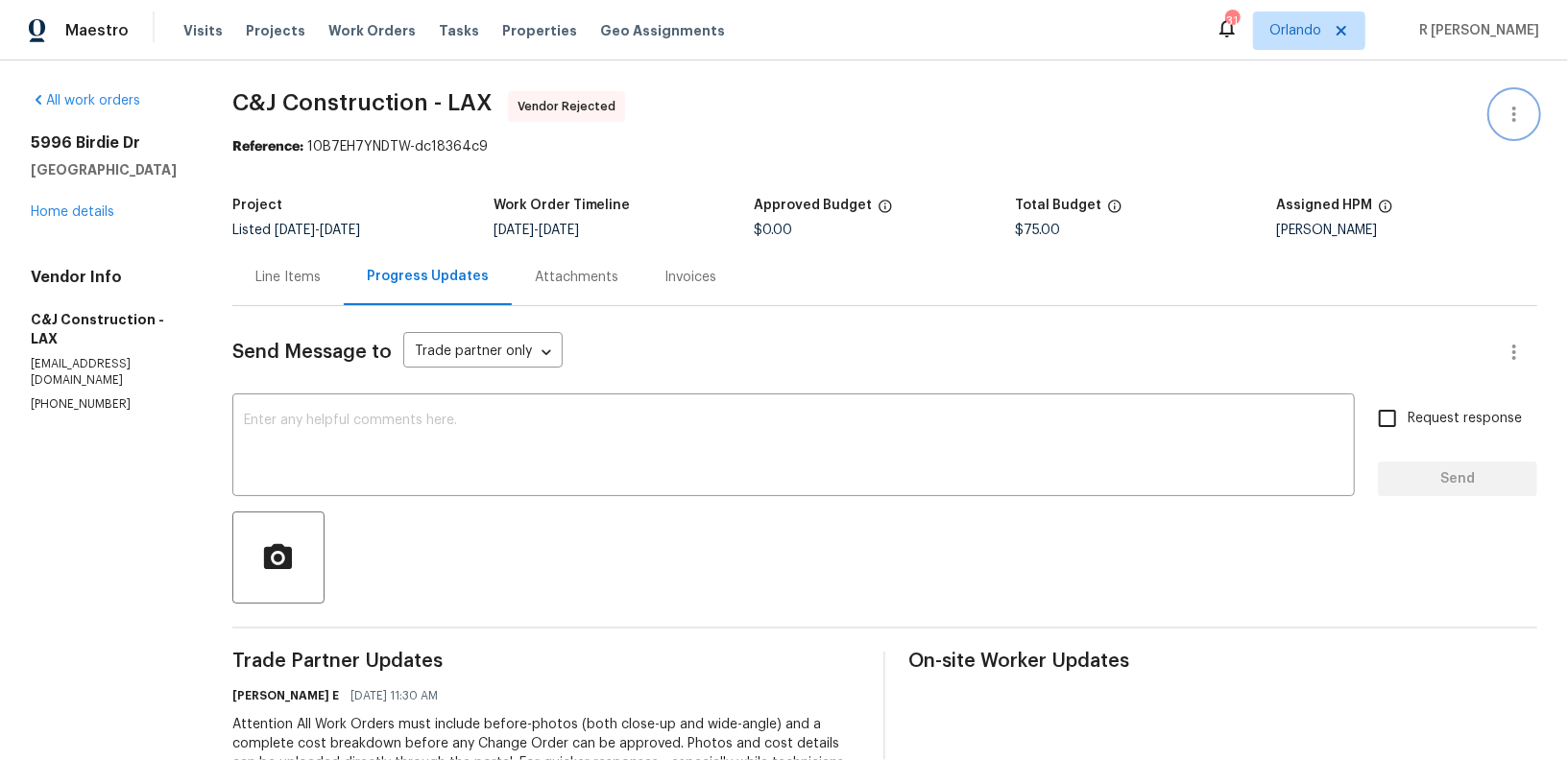
click at [1517, 104] on icon "button" at bounding box center [1514, 114] width 23 height 23
click at [1401, 106] on li "Edit" at bounding box center [1451, 114] width 208 height 32
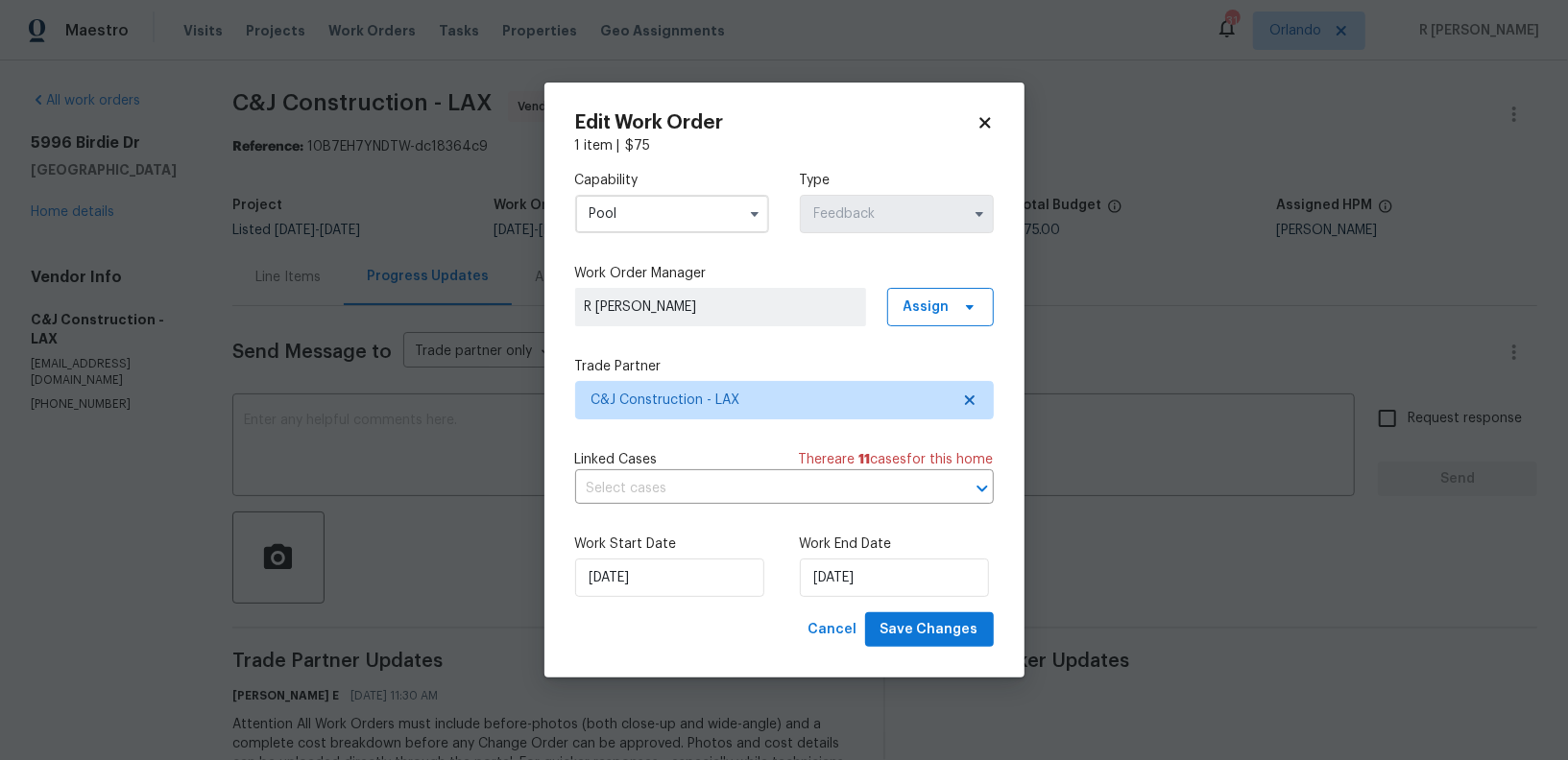
click at [986, 117] on icon at bounding box center [985, 123] width 18 height 18
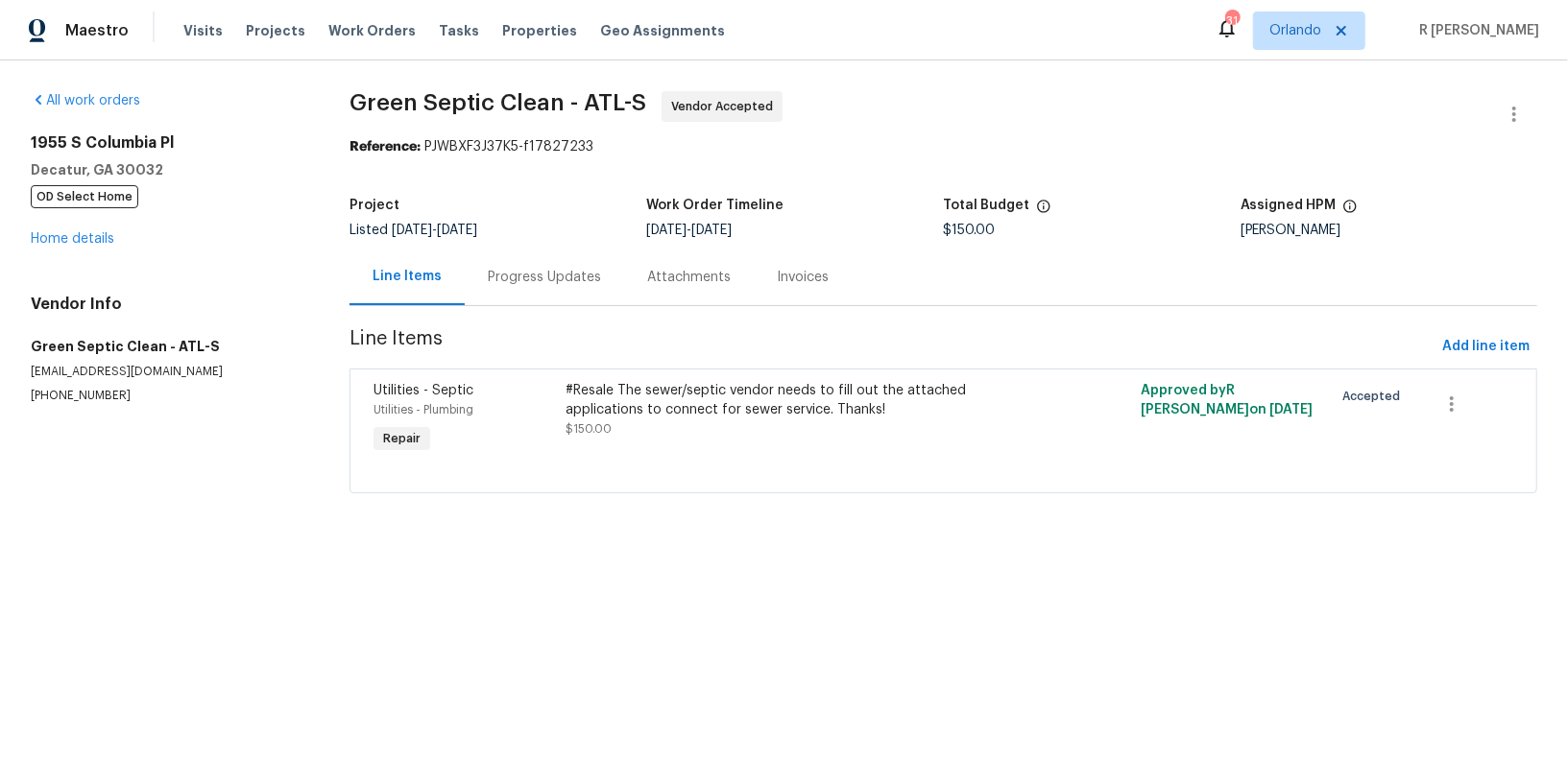
click at [555, 284] on div "Progress Updates" at bounding box center [545, 278] width 113 height 19
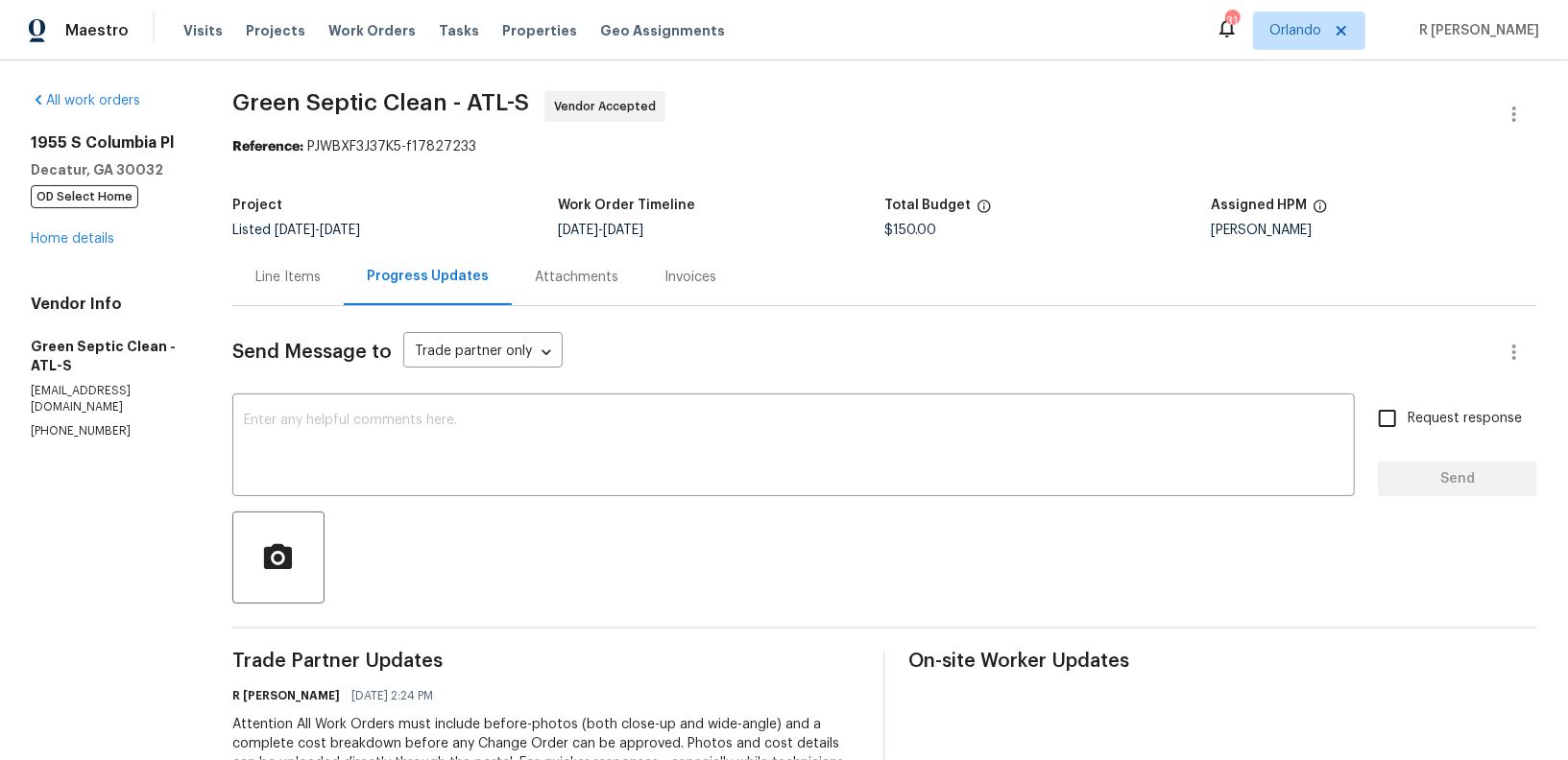
click at [73, 424] on p "(470) 292-8092" at bounding box center [109, 432] width 156 height 17
